Goal: Information Seeking & Learning: Learn about a topic

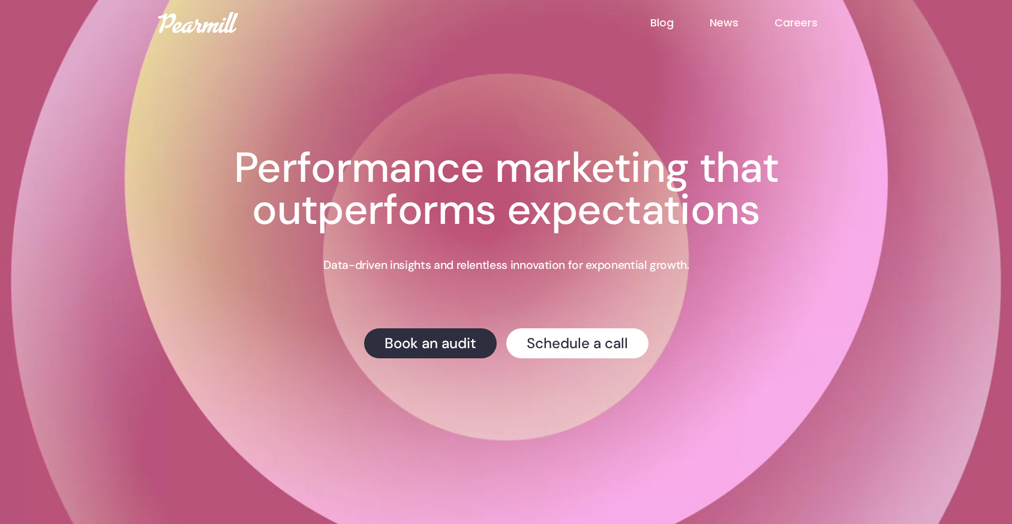
click at [676, 21] on link "Blog" at bounding box center [679, 23] width 59 height 16
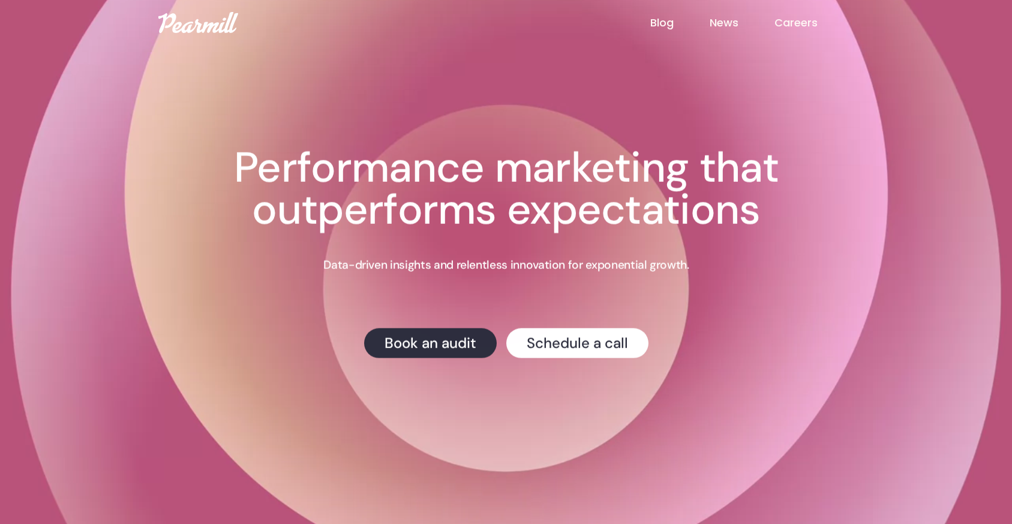
scroll to position [2, 0]
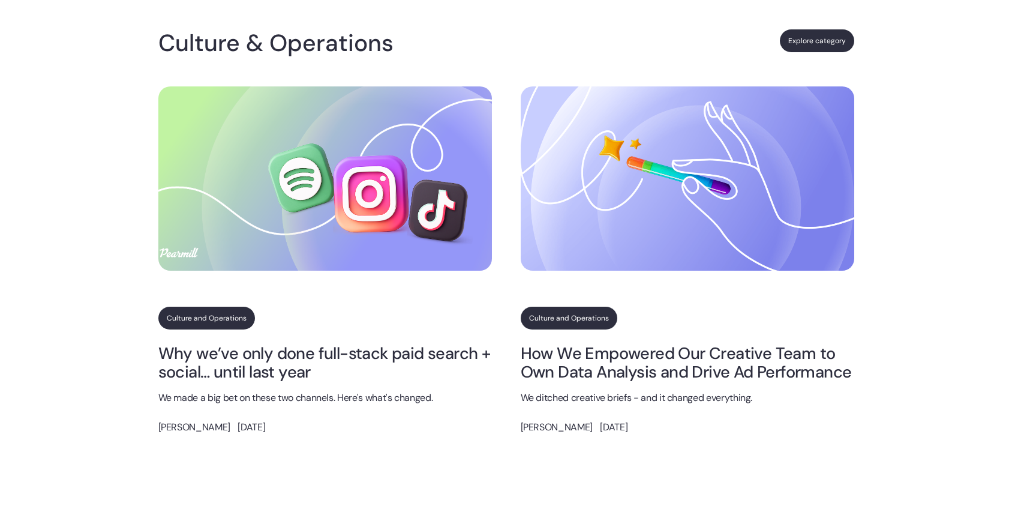
scroll to position [737, 0]
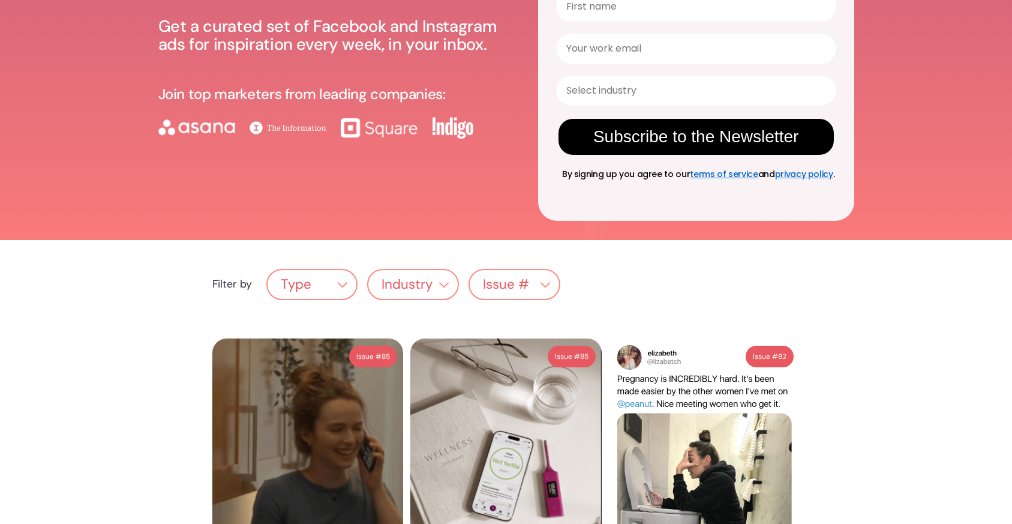
scroll to position [200, 0]
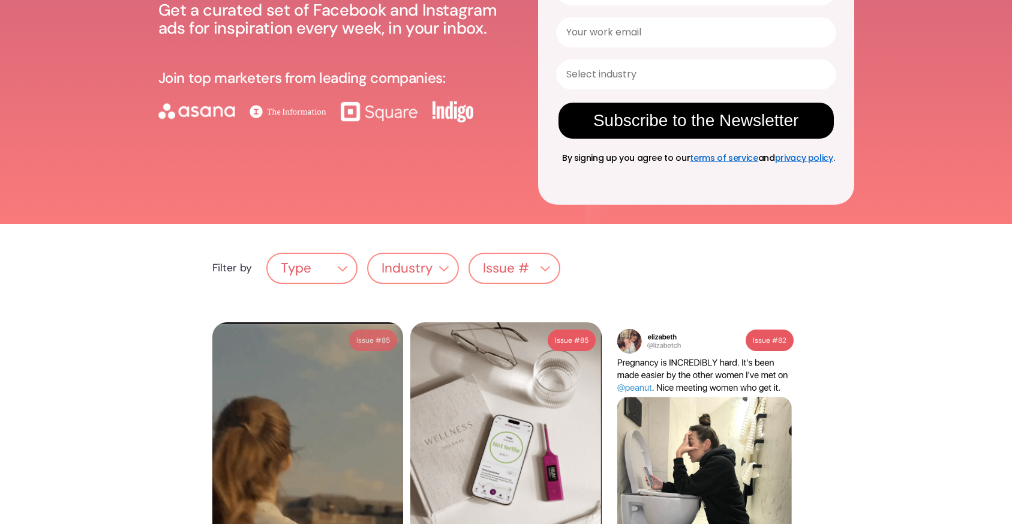
click at [422, 261] on div "Industry" at bounding box center [407, 268] width 51 height 15
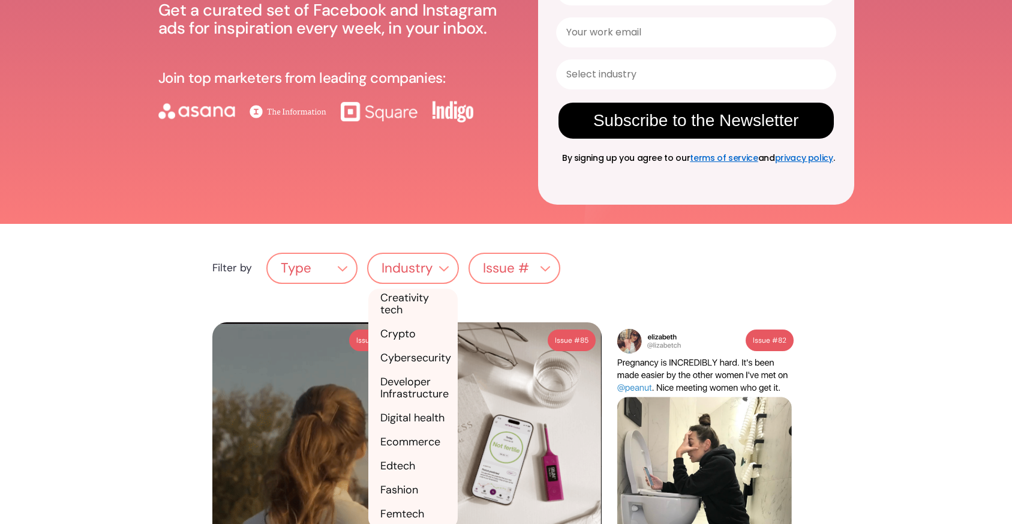
scroll to position [267, 0]
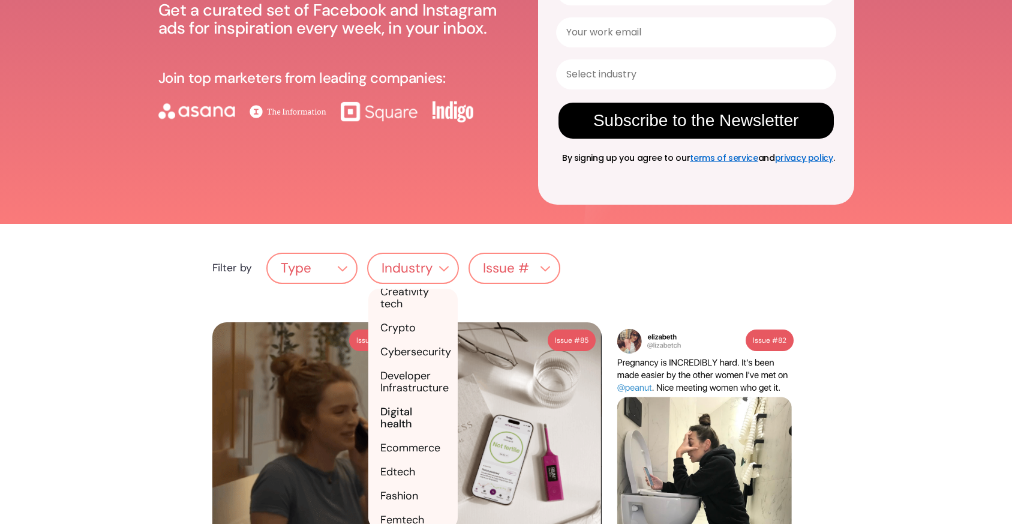
click at [422, 400] on link "Digital health" at bounding box center [412, 418] width 89 height 36
